Goal: Task Accomplishment & Management: Manage account settings

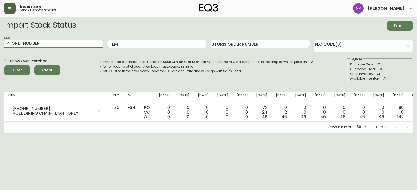
click at [15, 6] on button "button" at bounding box center [9, 8] width 11 height 11
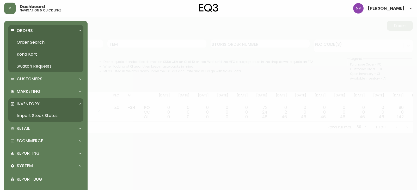
click at [27, 45] on link "Order Search" at bounding box center [45, 42] width 75 height 12
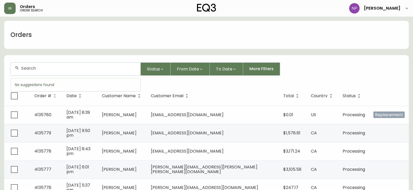
click at [49, 66] on input "text" at bounding box center [78, 68] width 115 height 5
type input "4134460"
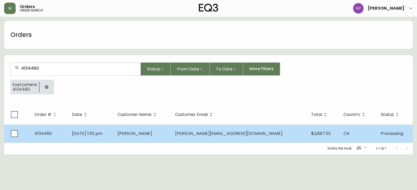
click at [68, 136] on td "4134460" at bounding box center [49, 134] width 38 height 18
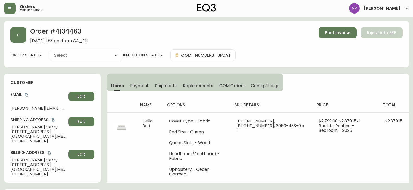
type input "Processing"
select select "PROCESSING"
click at [161, 85] on span "Shipments" at bounding box center [166, 85] width 22 height 5
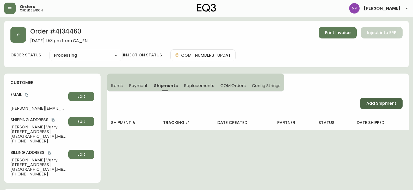
click at [386, 107] on button "Add Shipment" at bounding box center [381, 103] width 42 height 11
select select "PENDING"
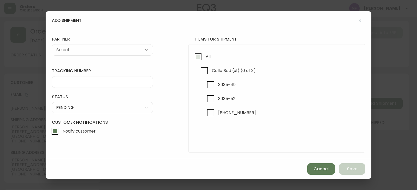
click at [205, 57] on span "All" at bounding box center [207, 56] width 7 height 11
click at [204, 57] on input "All" at bounding box center [198, 57] width 12 height 12
checkbox input "true"
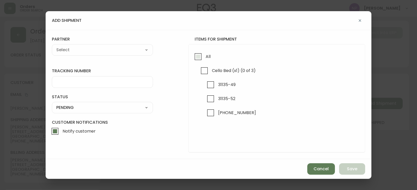
checkbox input "true"
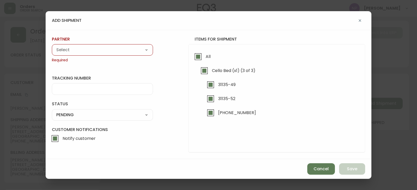
click at [91, 51] on select "A Move to Remember LLC ABF Freight Alero [PERSON_NAME] Canada Post Canpar Expre…" at bounding box center [102, 50] width 101 height 8
select select "cjy0aaf3c01x30166dpi6h6qg"
click at [52, 46] on select "A Move to Remember LLC ABF Freight Alero [PERSON_NAME] Canada Post Canpar Expre…" at bounding box center [102, 50] width 101 height 8
type input "EQ3"
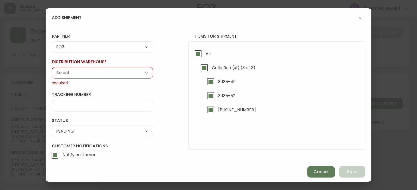
click at [82, 73] on select "Calgary Warehouse GTA Distribution Center [GEOGRAPHIC_DATA] [GEOGRAPHIC_DATA] W…" at bounding box center [102, 73] width 101 height 8
select select "ck98uz8nb00023kl9agli5rk9"
click at [52, 69] on select "Calgary Warehouse GTA Distribution Center [GEOGRAPHIC_DATA] [GEOGRAPHIC_DATA] W…" at bounding box center [102, 73] width 101 height 8
type input "[GEOGRAPHIC_DATA]"
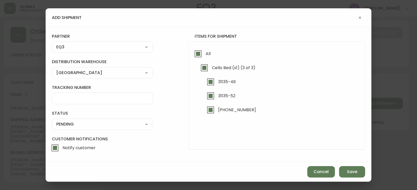
click at [78, 124] on select "SHIPPED PENDING CANCELLED" at bounding box center [102, 125] width 101 height 8
click at [52, 121] on select "SHIPPED PENDING CANCELLED" at bounding box center [102, 125] width 101 height 8
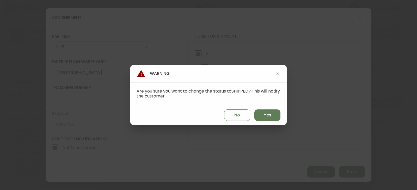
select select "PENDING"
click at [267, 116] on span "Yes" at bounding box center [268, 116] width 8 height 6
type input "SHIPPED"
select select "SHIPPED"
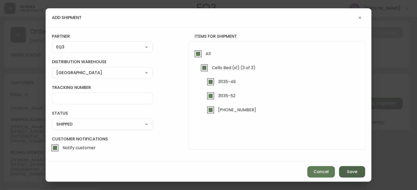
click at [355, 171] on span "Save" at bounding box center [352, 172] width 10 height 6
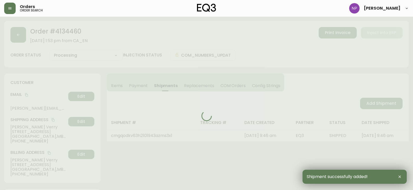
type input "Fully Shipped"
select select "FULLY_SHIPPED"
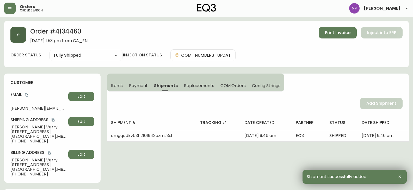
drag, startPoint x: 17, startPoint y: 24, endPoint x: 21, endPoint y: 36, distance: 12.1
click at [20, 34] on div "Order # 4134460 [DATE] 1:53 pm from CA_EN Print Invoice Inject into ERP order s…" at bounding box center [206, 44] width 405 height 47
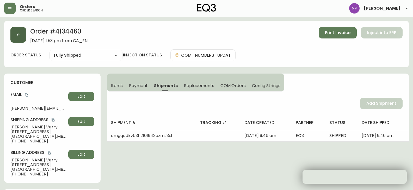
click at [21, 36] on button "button" at bounding box center [18, 35] width 16 height 16
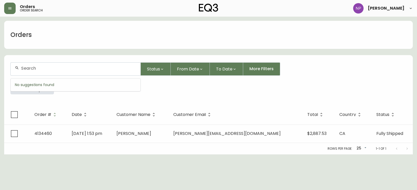
click at [33, 69] on input "text" at bounding box center [78, 68] width 115 height 5
type input "4135739"
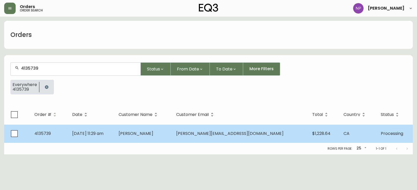
click at [213, 133] on span "[PERSON_NAME][EMAIL_ADDRESS][DOMAIN_NAME]" at bounding box center [229, 134] width 107 height 6
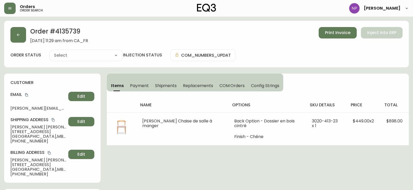
type input "Processing"
select select "PROCESSING"
click at [164, 87] on span "Shipments" at bounding box center [166, 85] width 22 height 5
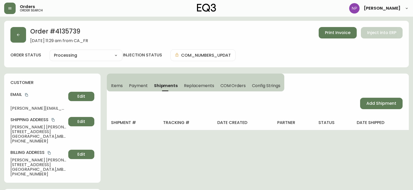
click at [382, 110] on div "Add Shipment" at bounding box center [258, 104] width 302 height 24
click at [381, 106] on span "Add Shipment" at bounding box center [381, 104] width 30 height 6
select select "PENDING"
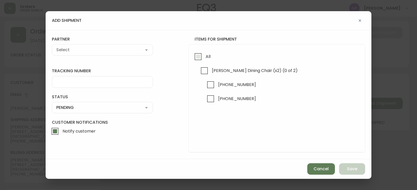
click at [199, 59] on input "All" at bounding box center [198, 57] width 12 height 12
checkbox input "true"
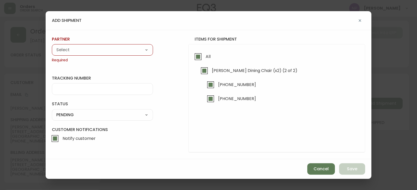
click at [103, 51] on select "A Move to Remember LLC ABF Freight Alero [PERSON_NAME] Canada Post Canpar Expre…" at bounding box center [102, 50] width 101 height 8
select select "cjy0aaf3c01x30166dpi6h6qg"
click at [52, 46] on select "A Move to Remember LLC ABF Freight Alero [PERSON_NAME] Canada Post Canpar Expre…" at bounding box center [102, 50] width 101 height 8
type input "EQ3"
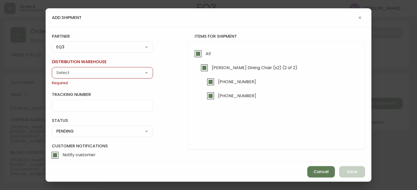
click at [80, 73] on select "Calgary Warehouse GTA Distribution Center [GEOGRAPHIC_DATA] [GEOGRAPHIC_DATA] W…" at bounding box center [102, 73] width 101 height 8
select select "ck98uz8nb00023kl9agli5rk9"
click at [52, 69] on select "Calgary Warehouse GTA Distribution Center [GEOGRAPHIC_DATA] [GEOGRAPHIC_DATA] W…" at bounding box center [102, 73] width 101 height 8
type input "[GEOGRAPHIC_DATA]"
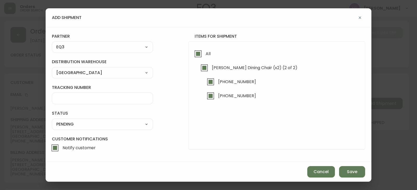
click at [71, 126] on select "SHIPPED PENDING CANCELLED" at bounding box center [102, 125] width 101 height 8
click at [52, 121] on select "SHIPPED PENDING CANCELLED" at bounding box center [102, 125] width 101 height 8
drag, startPoint x: 69, startPoint y: 122, endPoint x: 65, endPoint y: 128, distance: 6.9
click at [69, 122] on select "SHIPPED PENDING CANCELLED" at bounding box center [102, 125] width 101 height 8
click at [52, 121] on select "SHIPPED PENDING CANCELLED" at bounding box center [102, 125] width 101 height 8
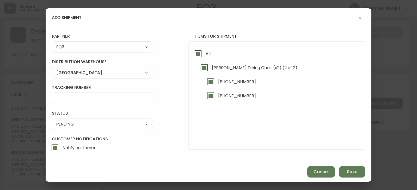
select select "PENDING"
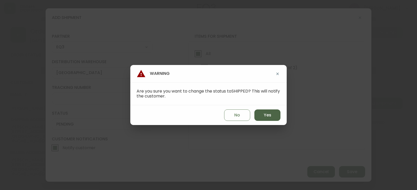
click at [267, 113] on span "Yes" at bounding box center [268, 116] width 8 height 6
type input "SHIPPED"
select select "SHIPPED"
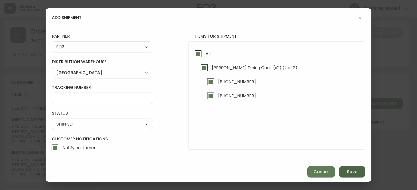
click at [358, 171] on button "Save" at bounding box center [352, 171] width 26 height 11
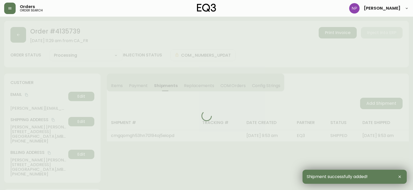
type input "Fully Shipped"
select select "FULLY_SHIPPED"
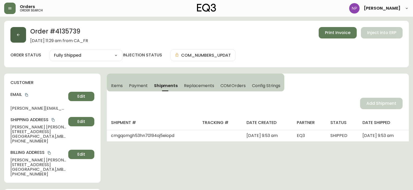
click at [13, 40] on button "button" at bounding box center [18, 35] width 16 height 16
